Goal: Information Seeking & Learning: Learn about a topic

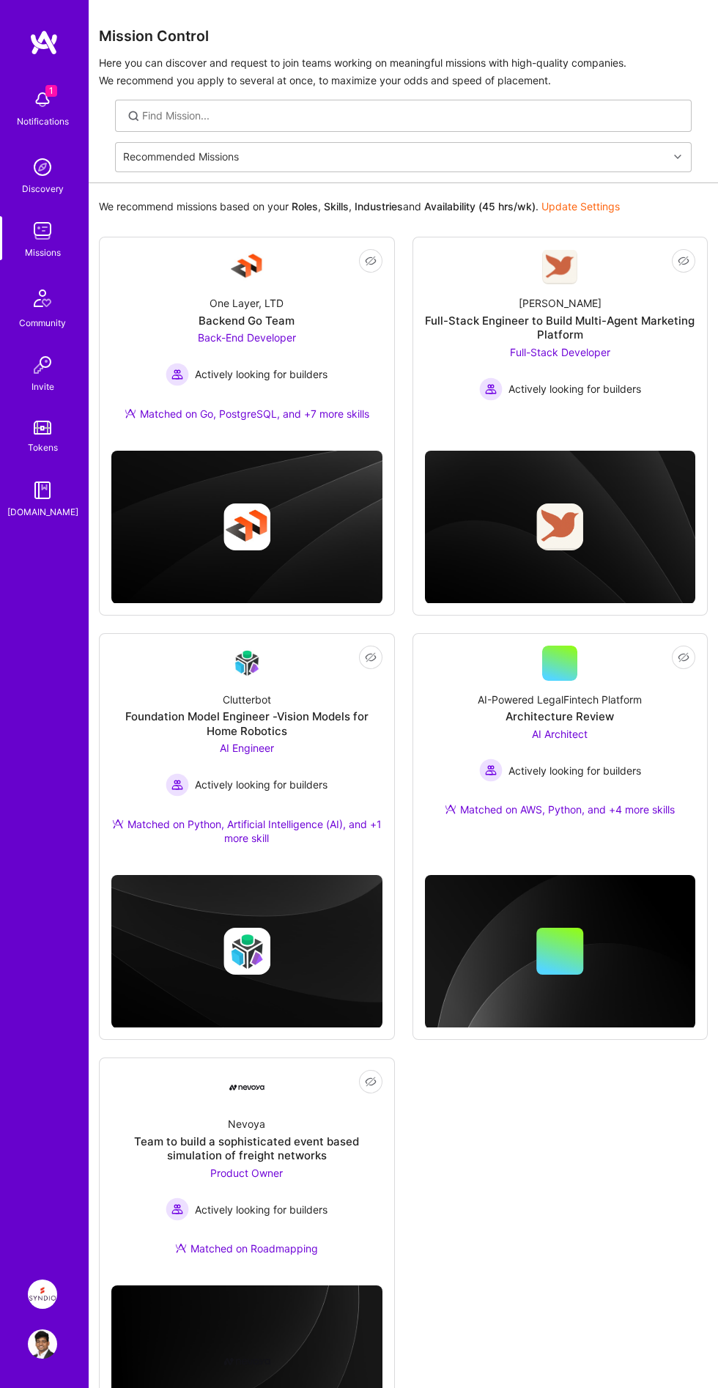
click at [649, 743] on div "AI-Powered LegalFintech Platform Architecture Review AI Architect Actively look…" at bounding box center [560, 758] width 271 height 154
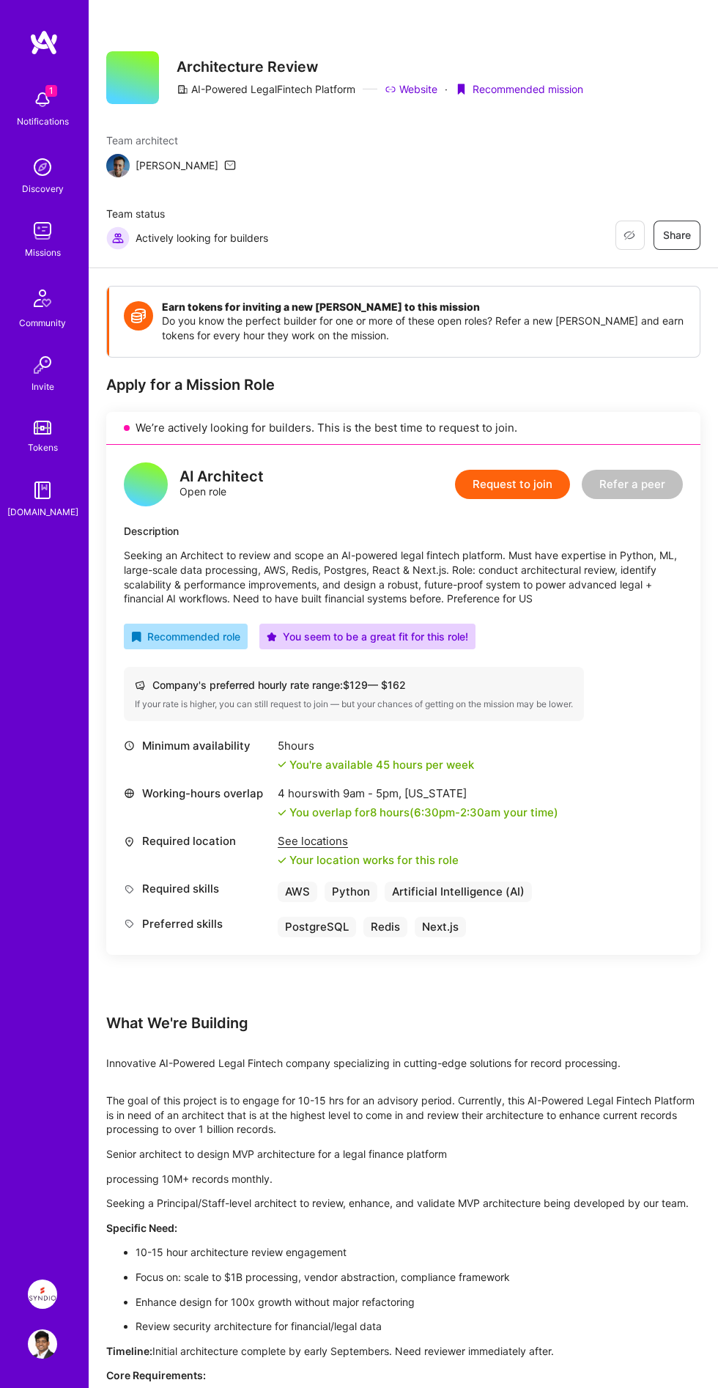
click at [599, 605] on p "Seeking an Architect to review and scope an AI-powered legal fintech platform. …" at bounding box center [403, 576] width 559 height 57
click at [616, 605] on p "Seeking an Architect to review and scope an AI-powered legal fintech platform. …" at bounding box center [403, 576] width 559 height 57
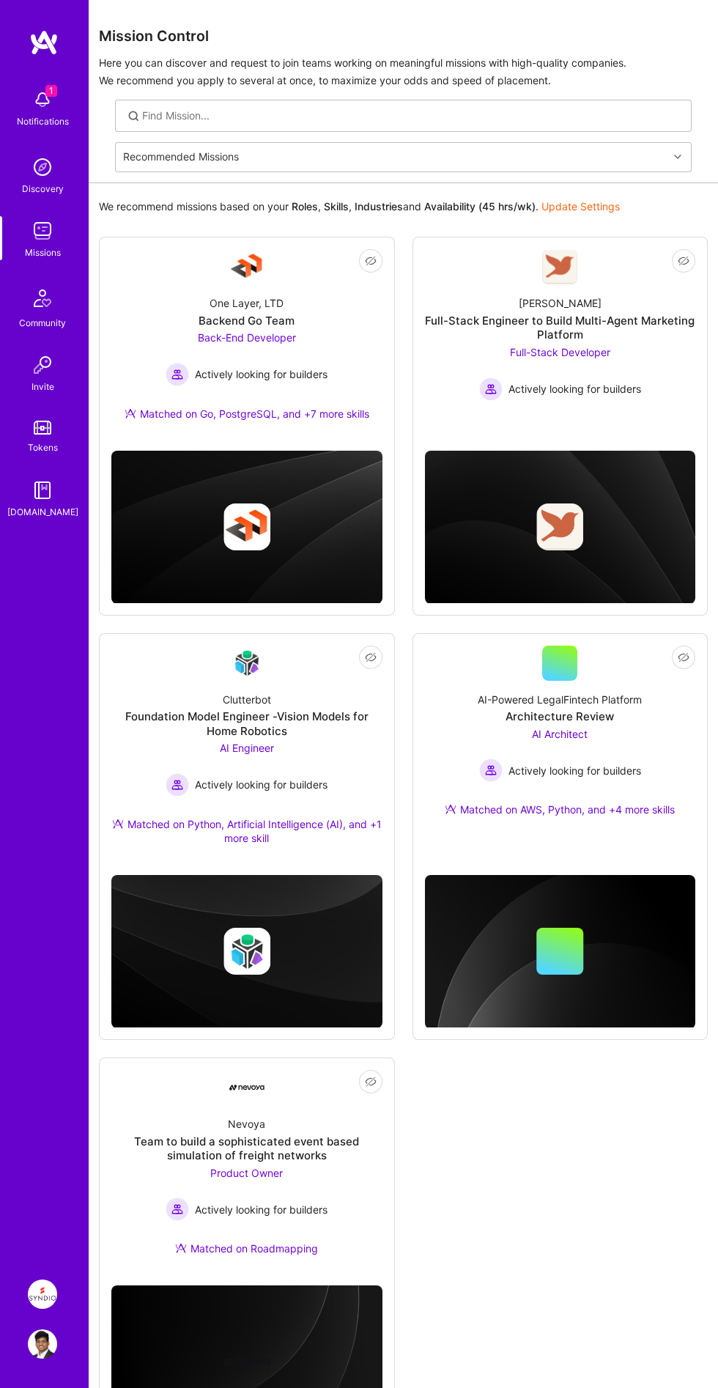
click at [341, 731] on div "Foundation Model Engineer -Vision Models for Home Robotics" at bounding box center [246, 723] width 271 height 29
click at [372, 1181] on div "Nevoya Team to build a sophisticated event based simulation of freight networks…" at bounding box center [246, 1189] width 271 height 169
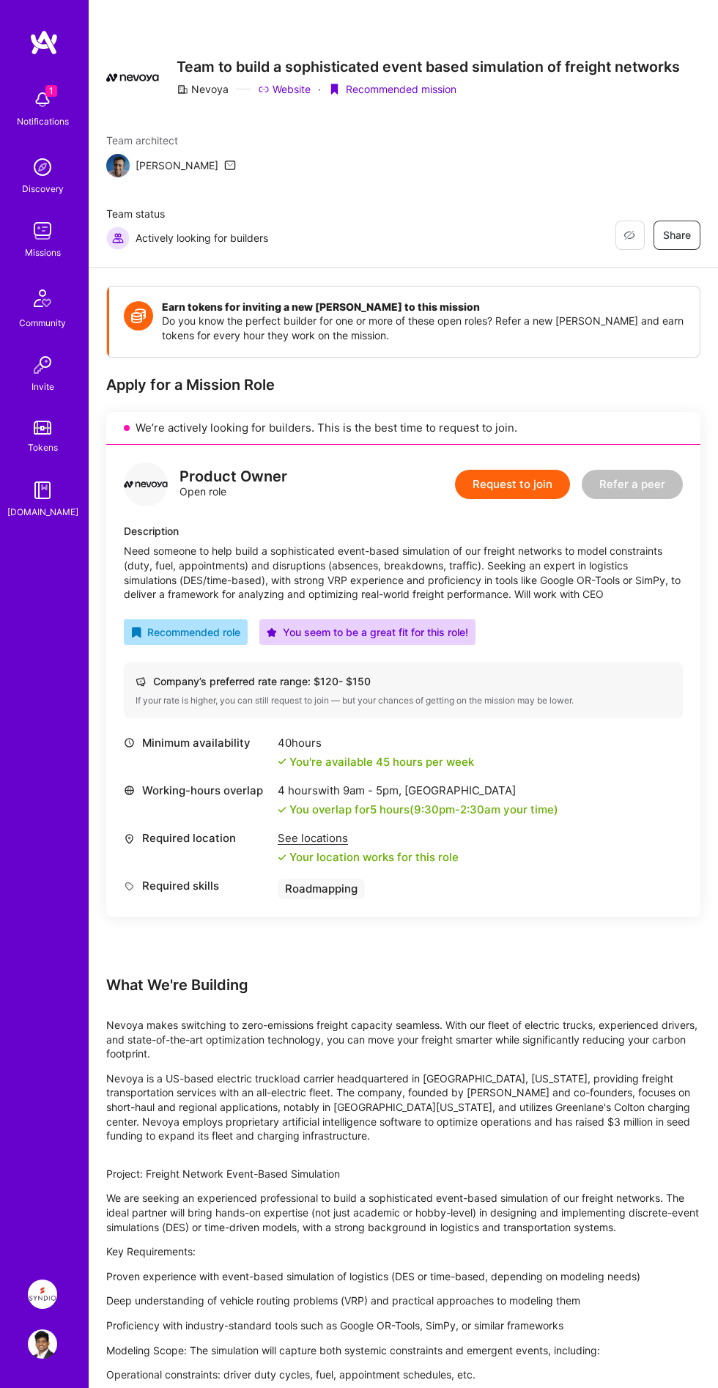
click at [709, 726] on div "Earn tokens for inviting a new [PERSON_NAME] to this mission Do you know the pe…" at bounding box center [404, 879] width 630 height 1222
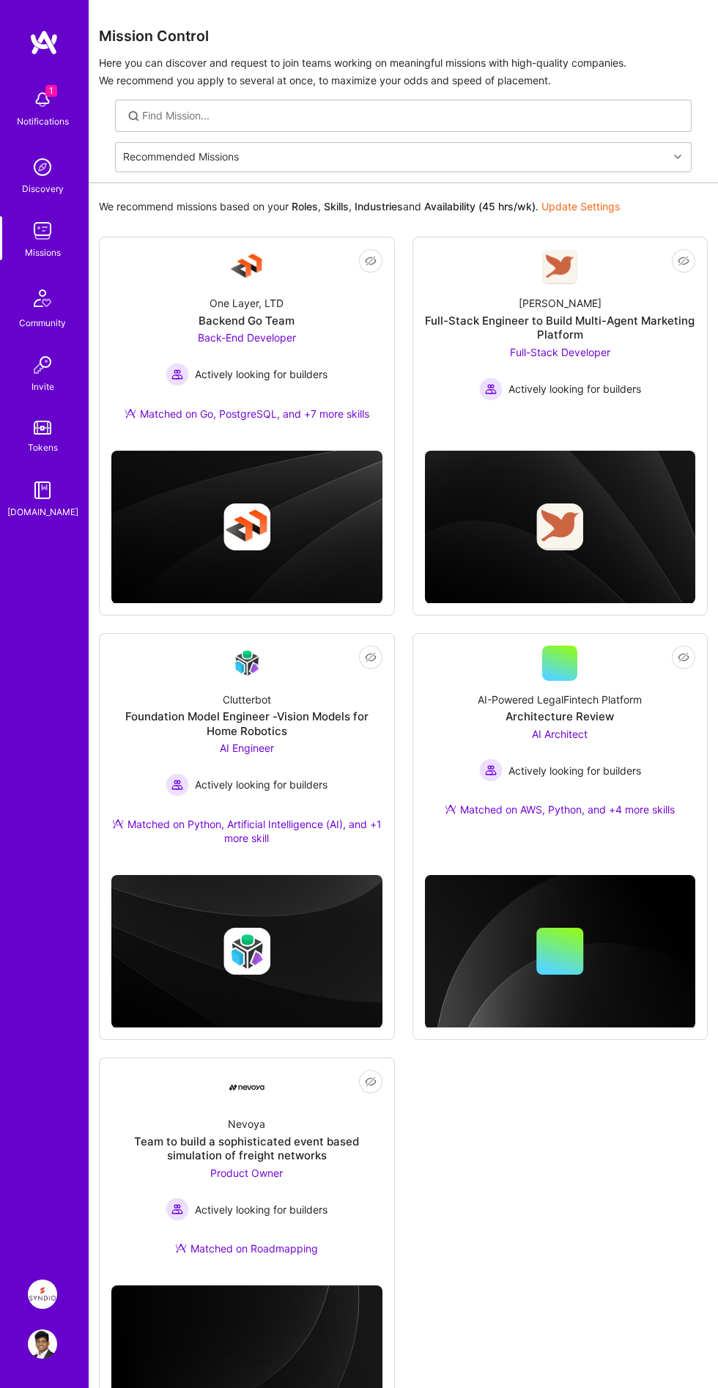
click at [654, 377] on div "[PERSON_NAME] Full-Stack Engineer to Build Multi-Agent Marketing Platform Full-…" at bounding box center [560, 342] width 271 height 116
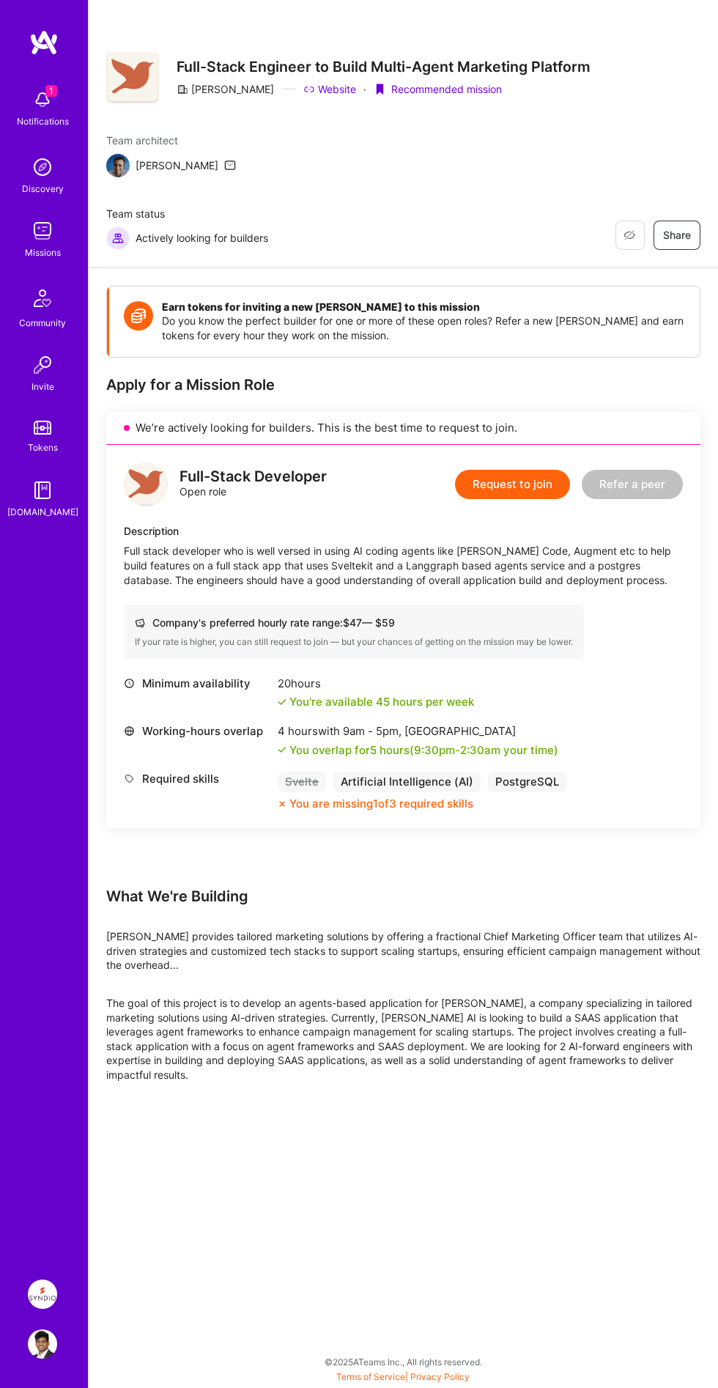
scroll to position [130, 0]
